Goal: Task Accomplishment & Management: Complete application form

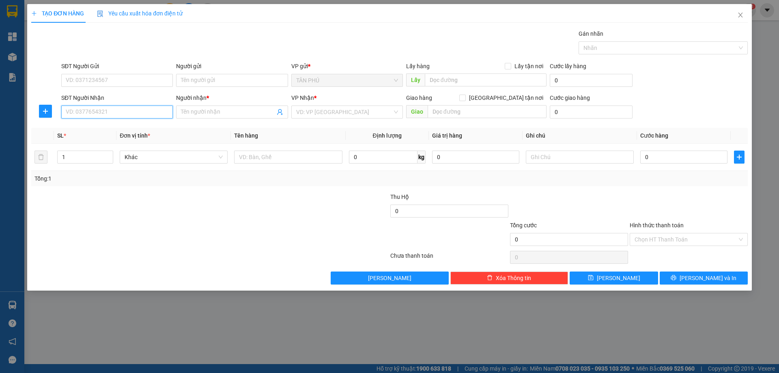
click at [135, 107] on input "SĐT Người Nhận" at bounding box center [117, 111] width 112 height 13
type input "0979011105"
click at [128, 131] on div "0979011105 - [GEOGRAPHIC_DATA]" at bounding box center [117, 128] width 102 height 9
type input "MỸ HOA"
type input "0979011105"
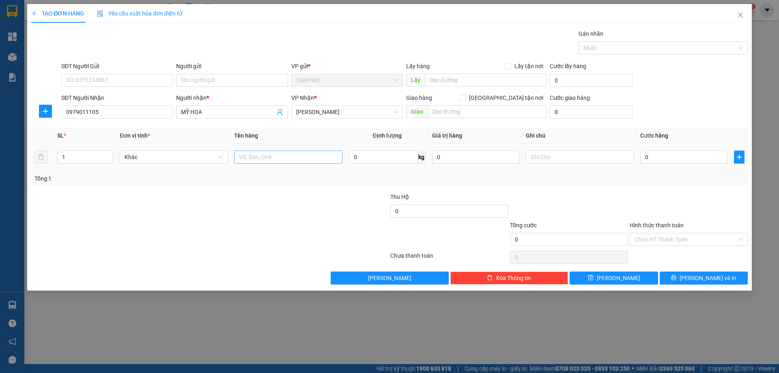
click at [270, 151] on div at bounding box center [288, 157] width 108 height 16
click at [270, 154] on input "text" at bounding box center [288, 157] width 108 height 13
type input "1 KIỆN"
click at [554, 159] on input "text" at bounding box center [580, 157] width 108 height 13
type input "C"
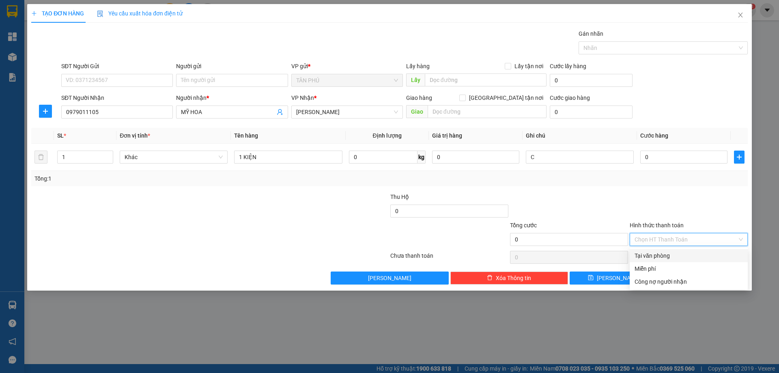
click at [686, 241] on input "Hình thức thanh toán" at bounding box center [686, 239] width 103 height 12
click at [685, 266] on div "Miễn phí" at bounding box center [689, 268] width 108 height 9
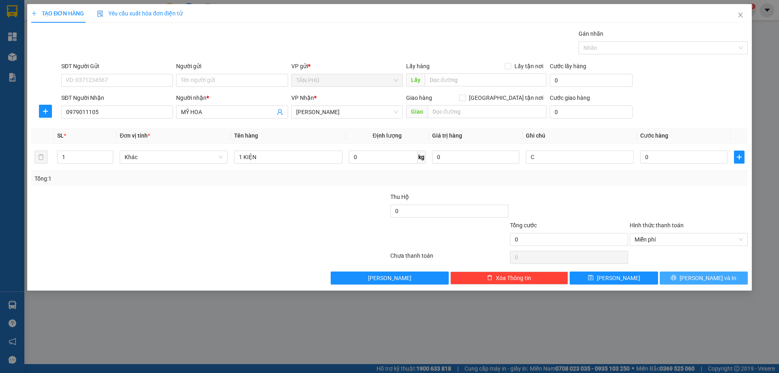
click at [676, 280] on icon "printer" at bounding box center [674, 278] width 6 height 6
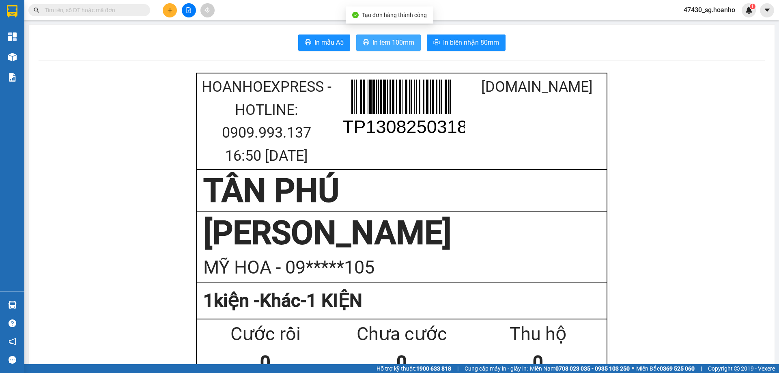
click at [401, 44] on span "In tem 100mm" at bounding box center [393, 42] width 42 height 10
